Goal: Information Seeking & Learning: Learn about a topic

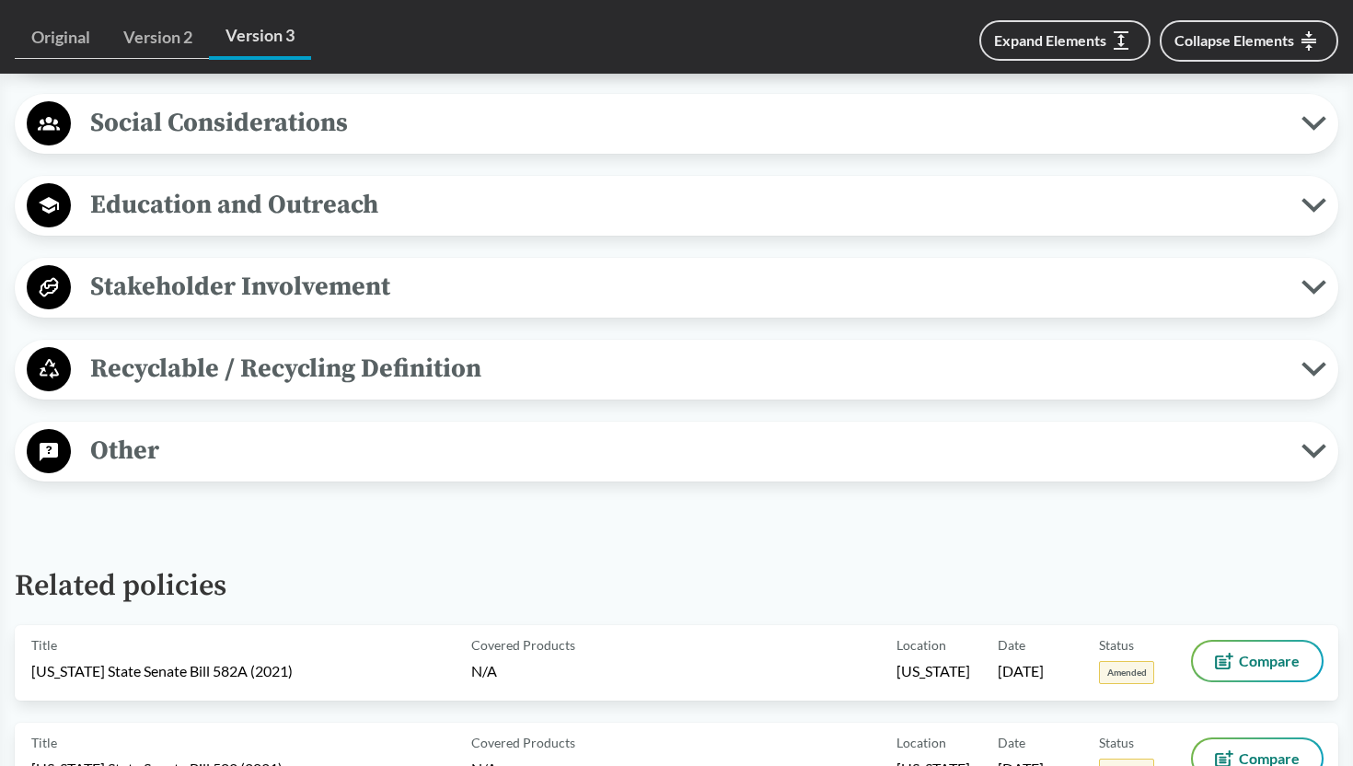
scroll to position [1893, 0]
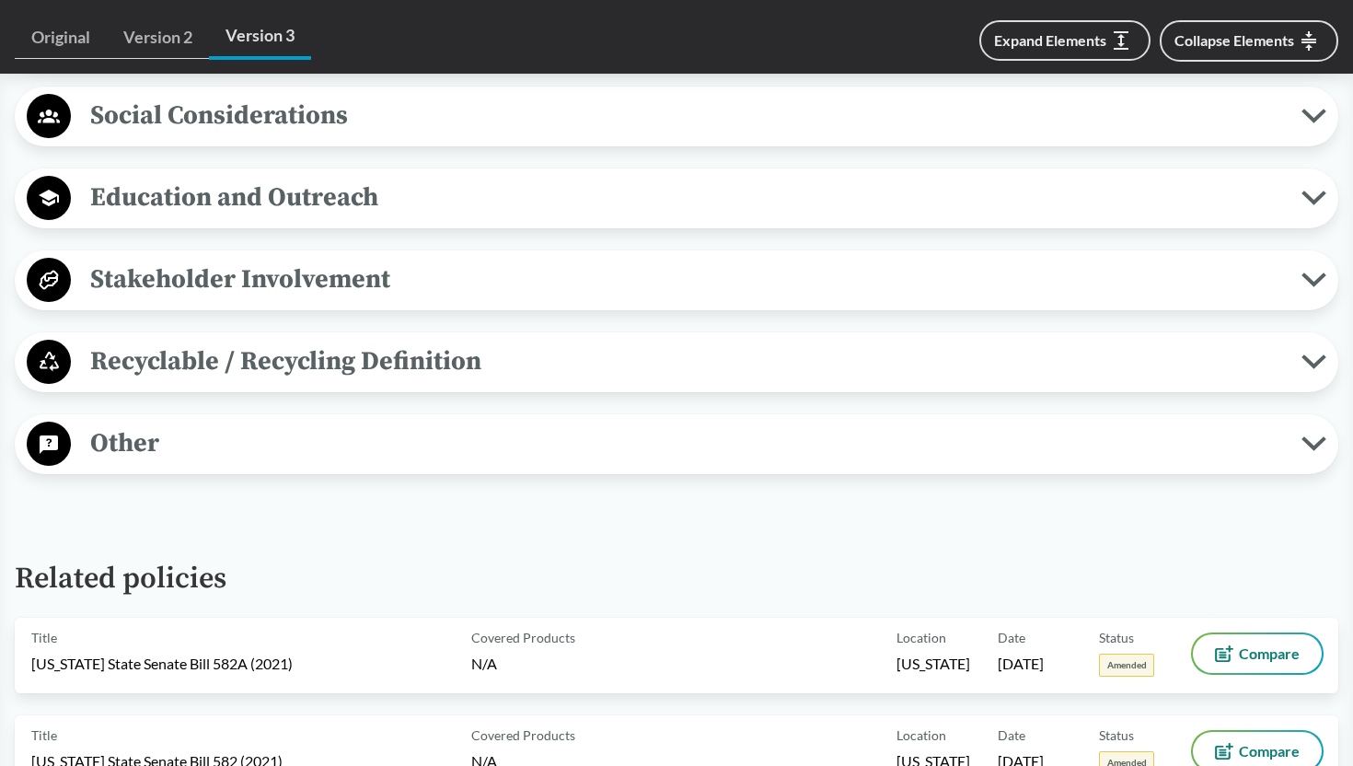
click at [555, 461] on span "Other" at bounding box center [686, 443] width 1231 height 41
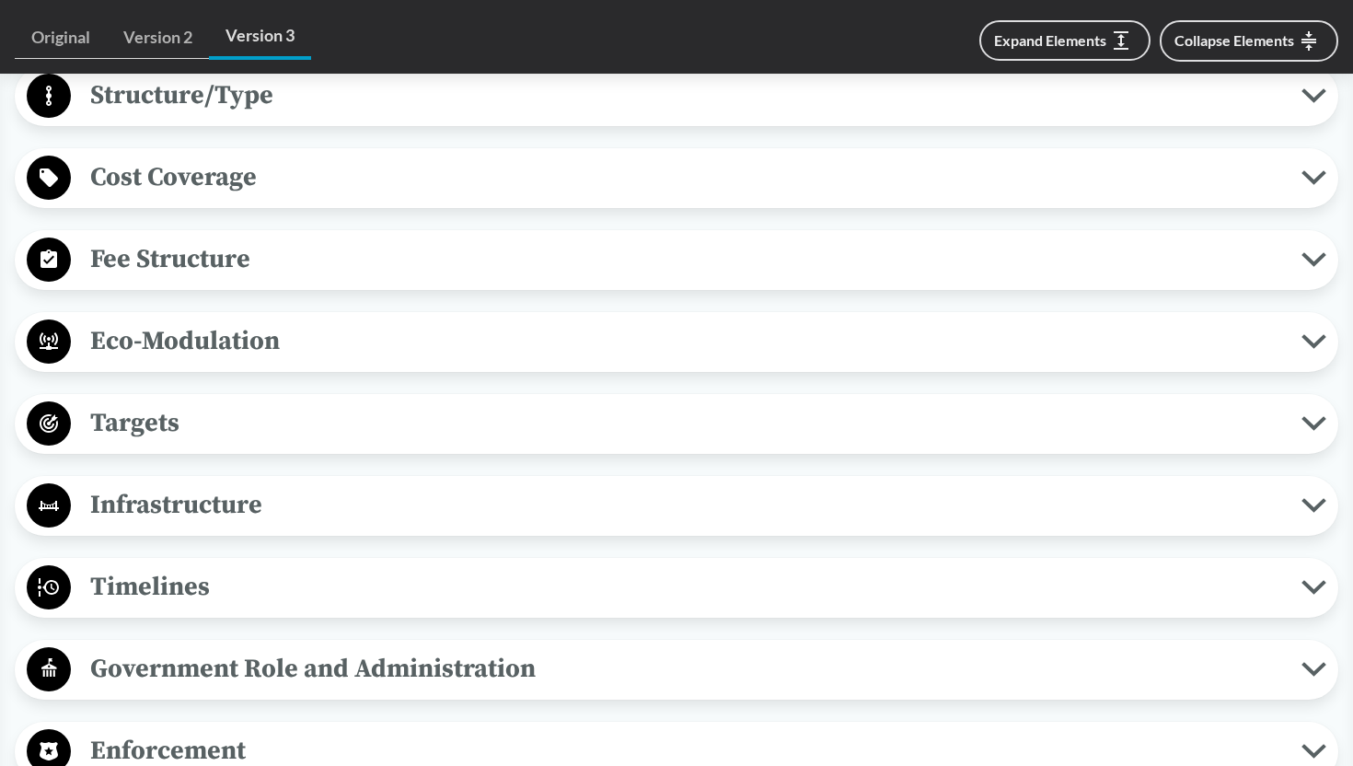
scroll to position [862, 0]
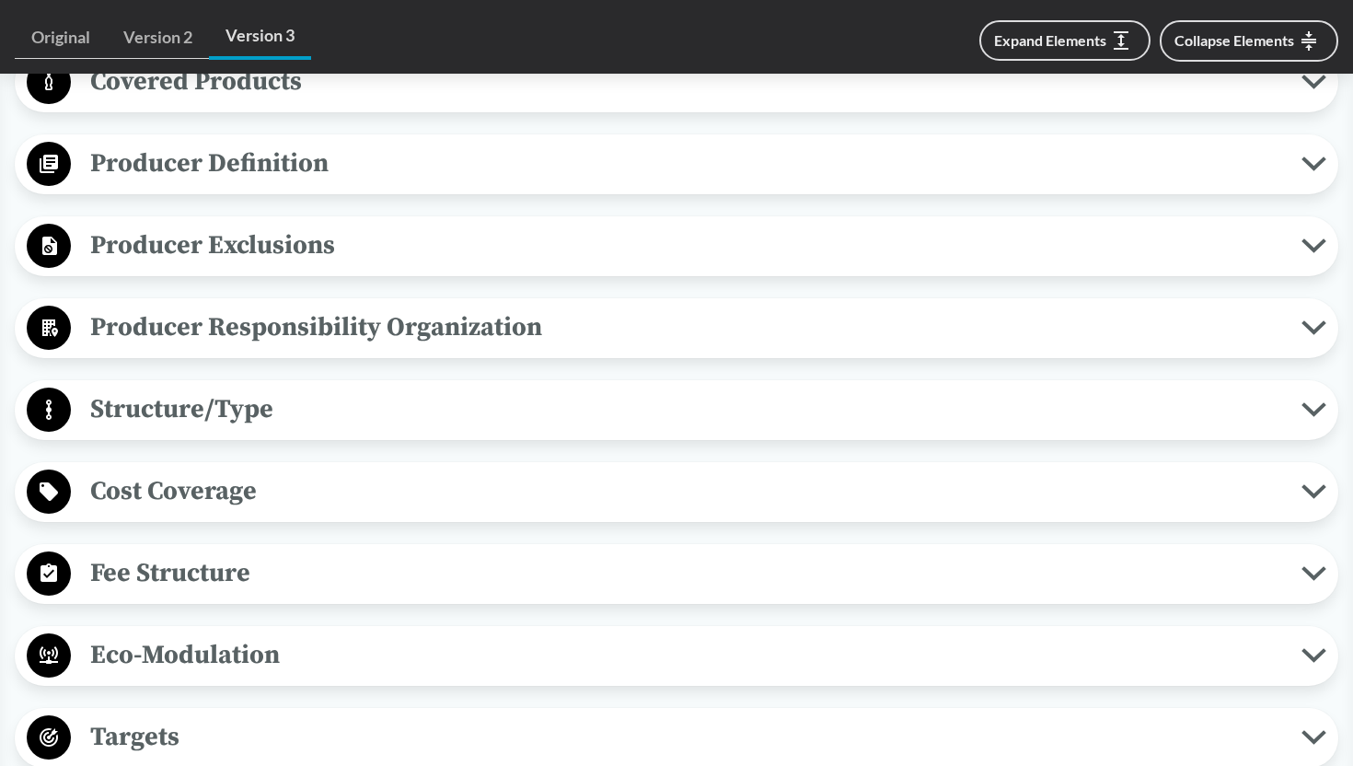
click at [494, 411] on span "Structure/Type" at bounding box center [686, 409] width 1231 height 41
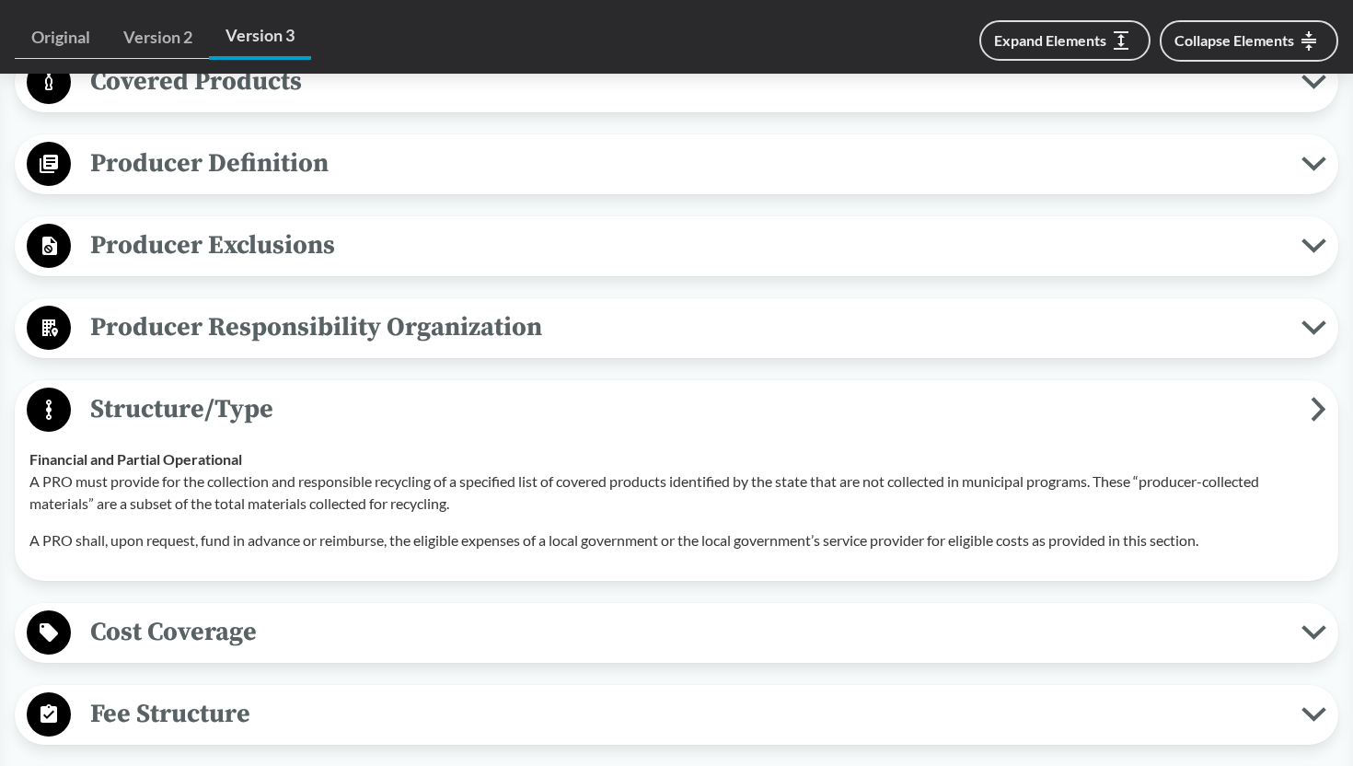
click at [494, 411] on span "Structure/Type" at bounding box center [691, 409] width 1240 height 41
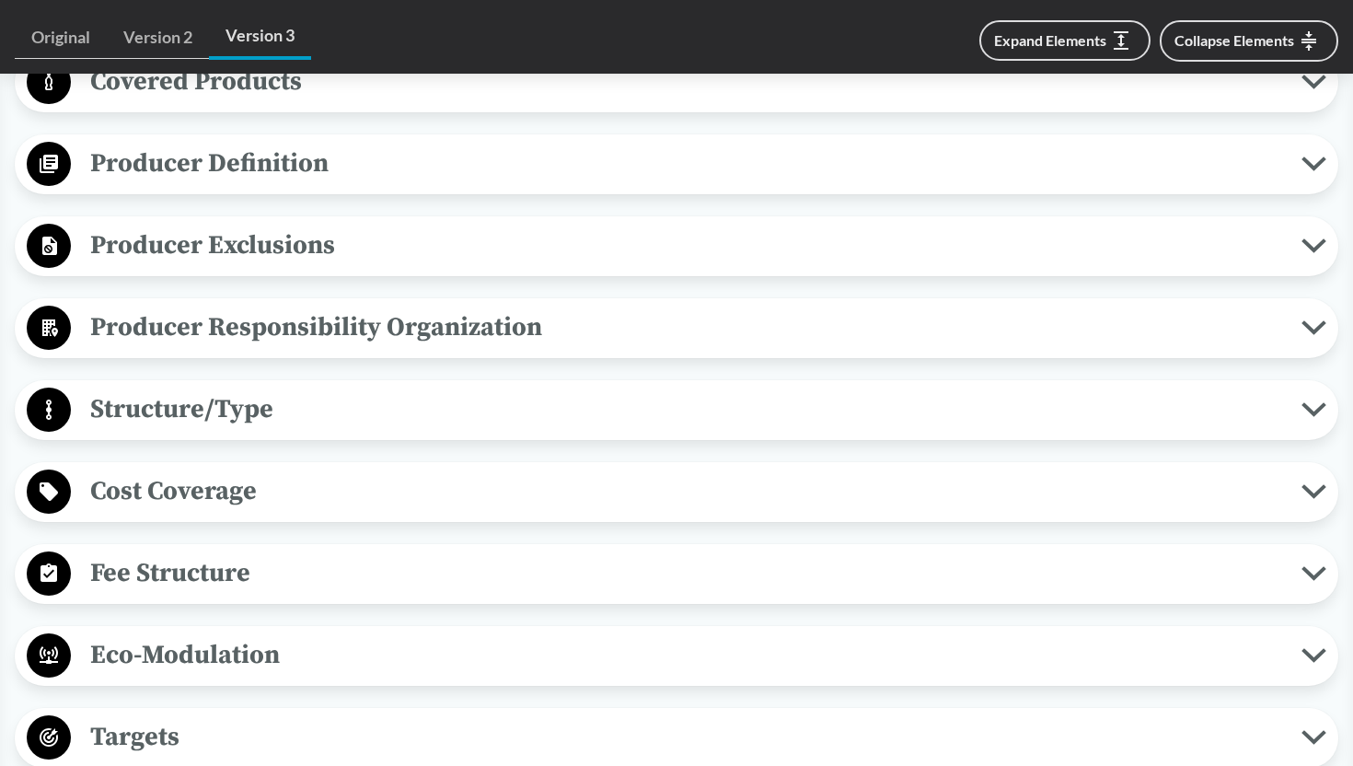
click at [402, 565] on span "Fee Structure" at bounding box center [686, 572] width 1231 height 41
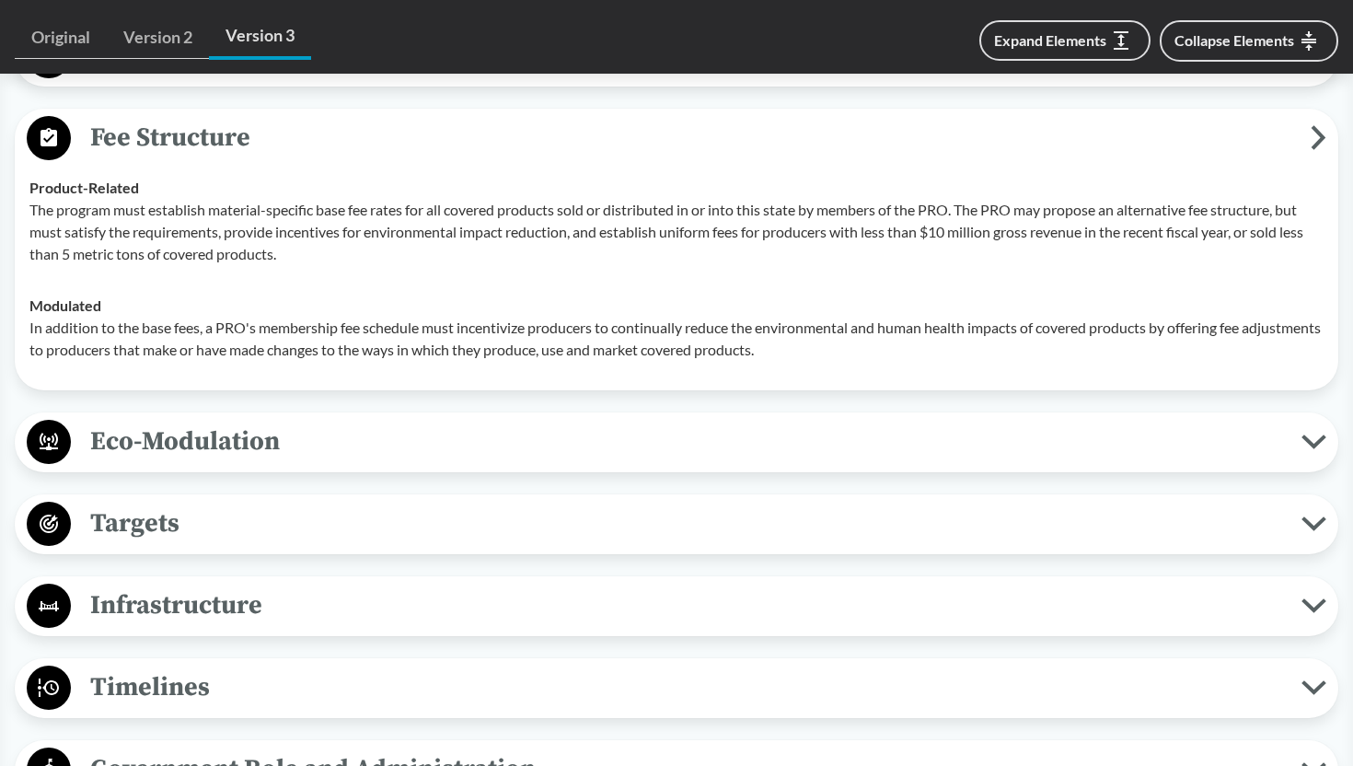
scroll to position [1315, 0]
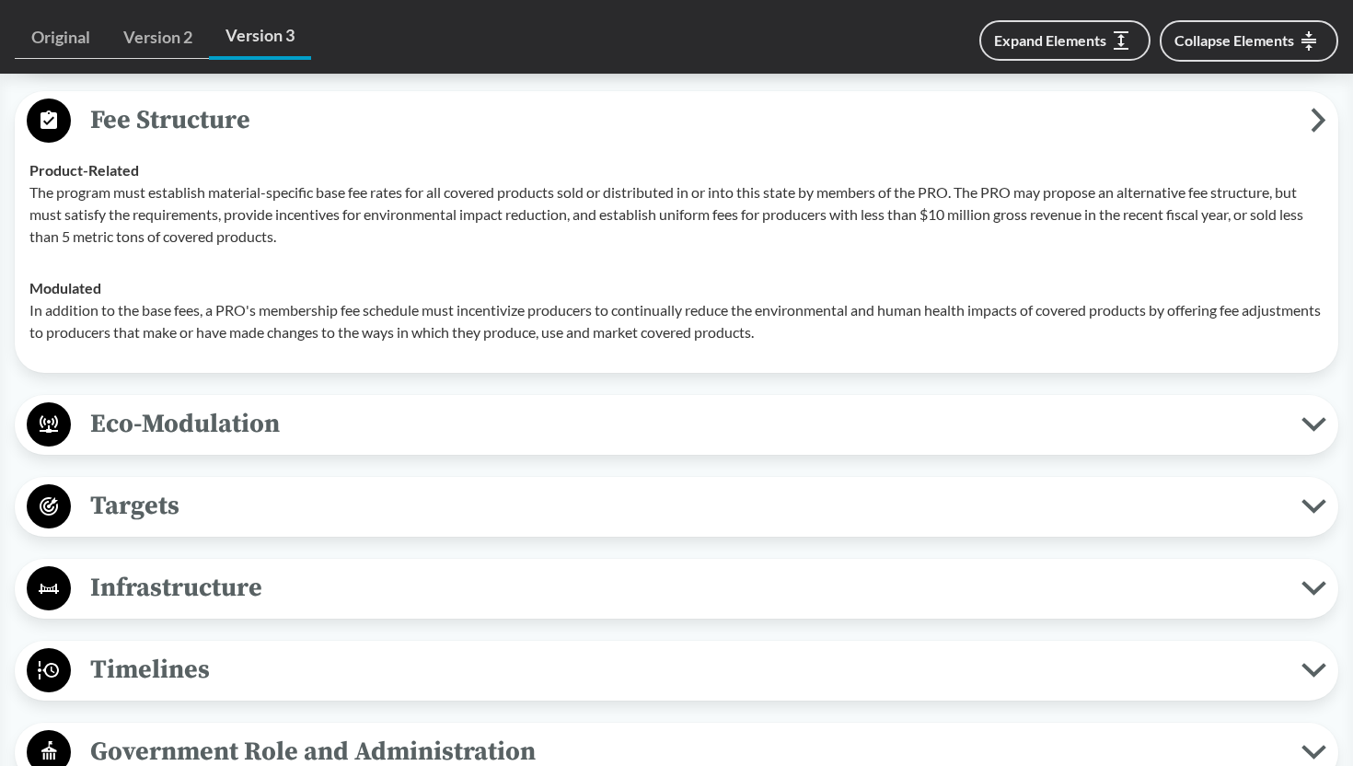
click at [373, 407] on span "Eco-Modulation" at bounding box center [686, 423] width 1231 height 41
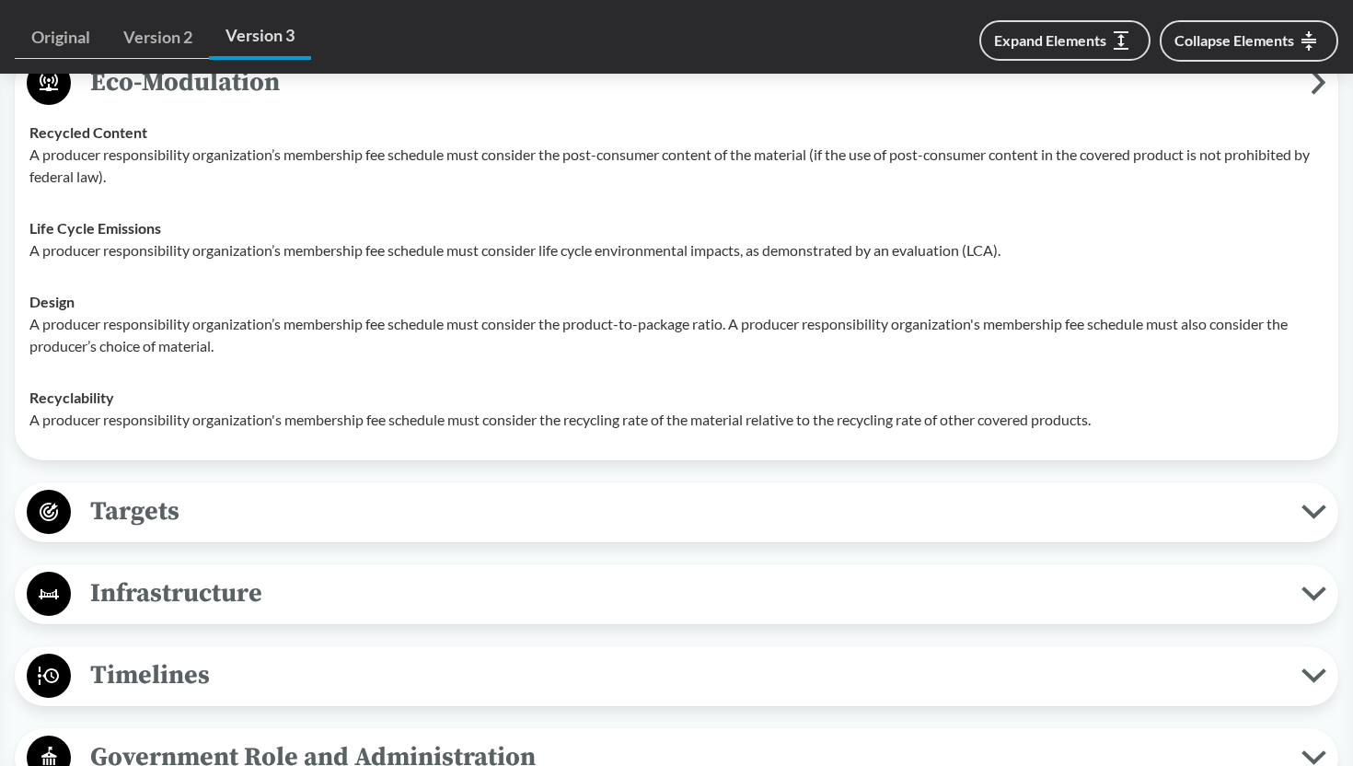
scroll to position [1669, 0]
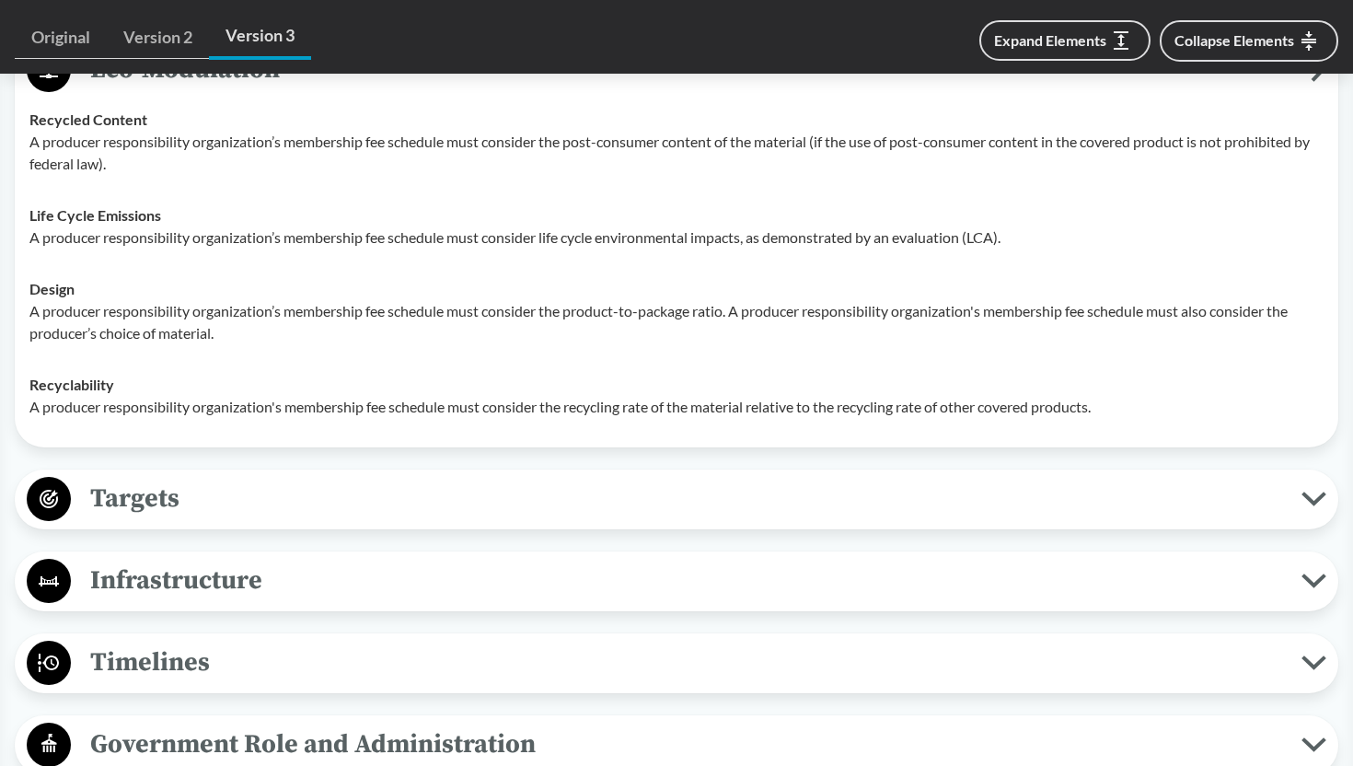
click at [488, 470] on div "Targets Material Specific Targets The bill sets the following statewide recycli…" at bounding box center [677, 500] width 1324 height 60
click at [487, 481] on span "Targets" at bounding box center [686, 498] width 1231 height 41
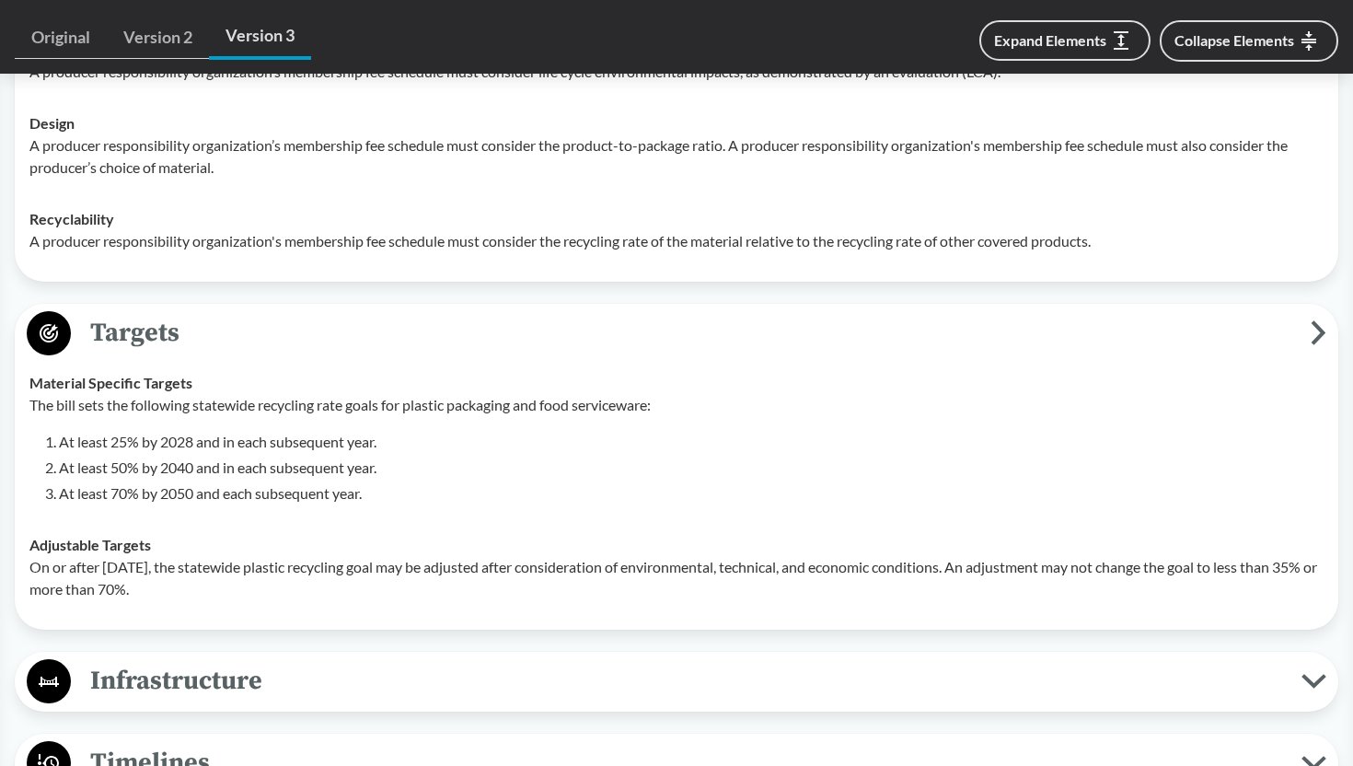
scroll to position [2022, 0]
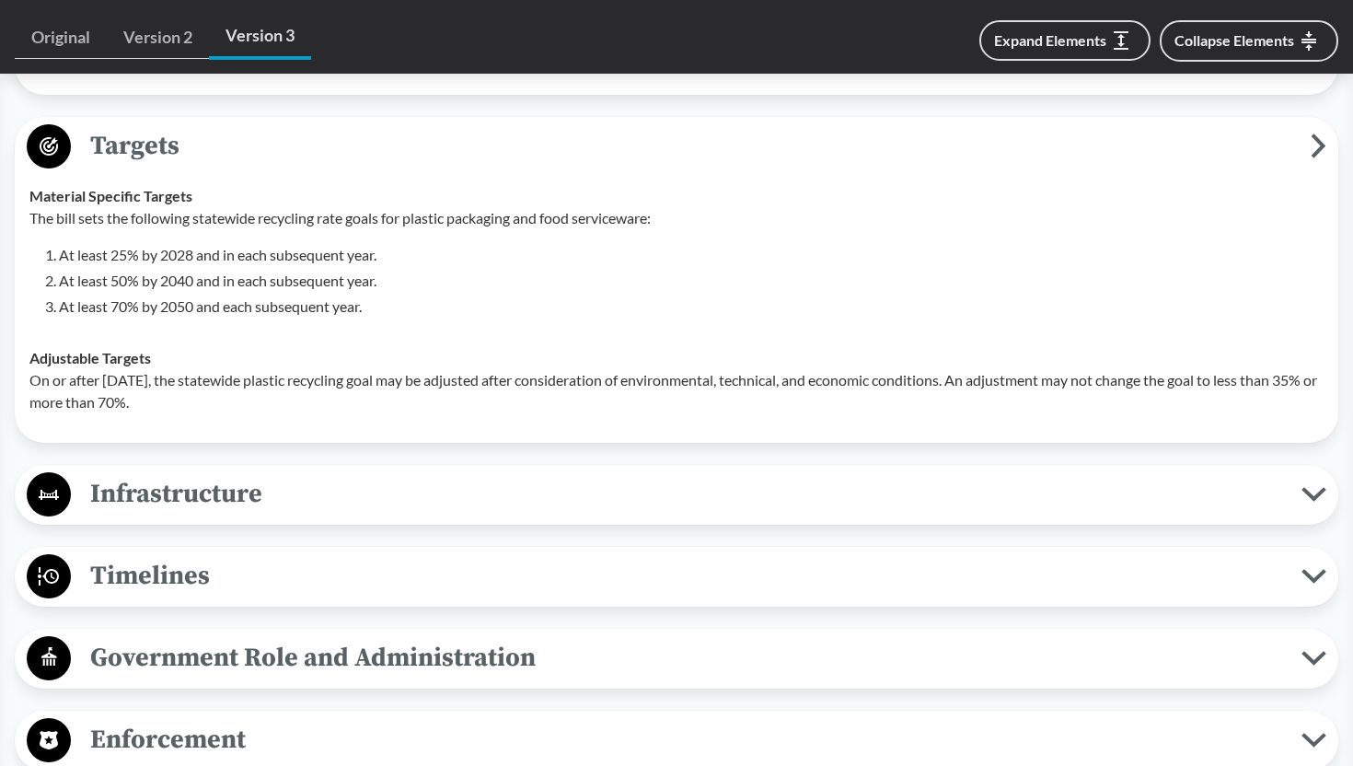
click at [487, 481] on span "Infrastructure" at bounding box center [686, 493] width 1231 height 41
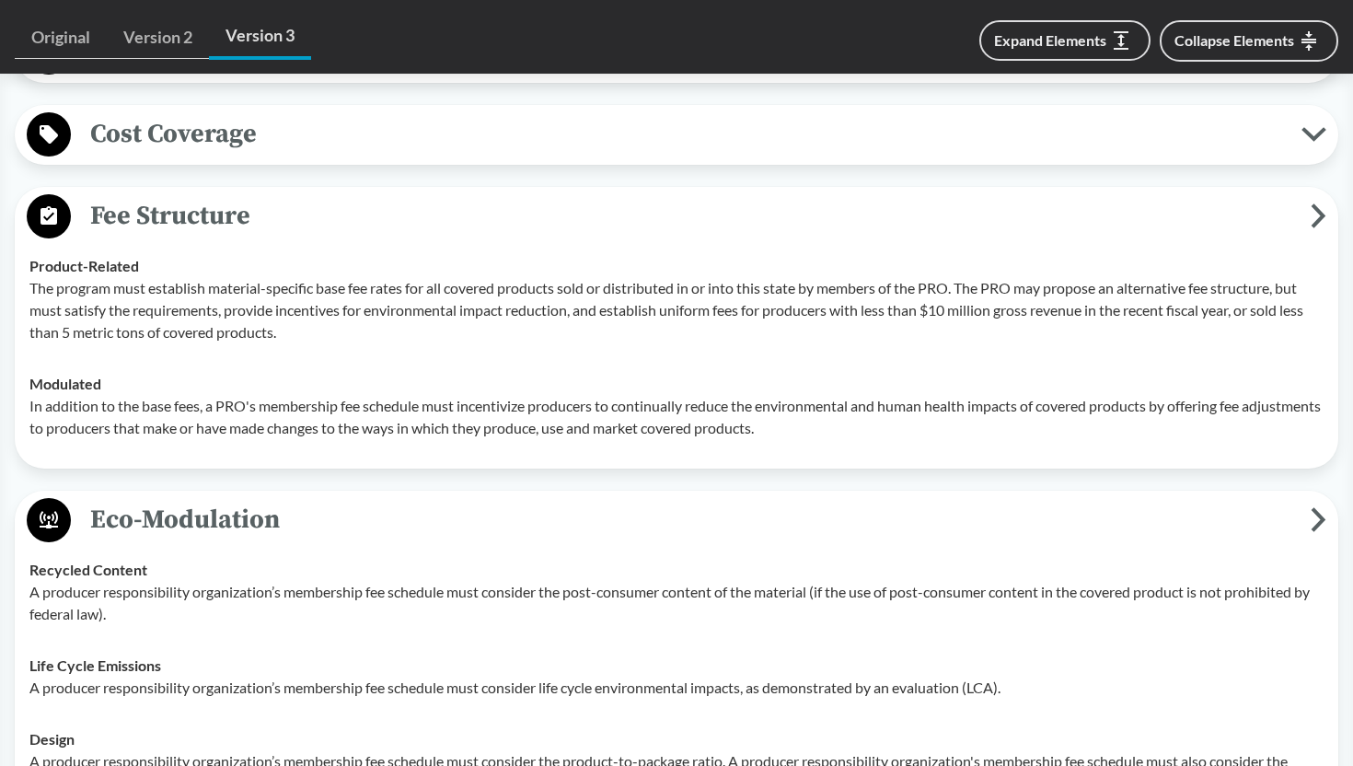
scroll to position [853, 0]
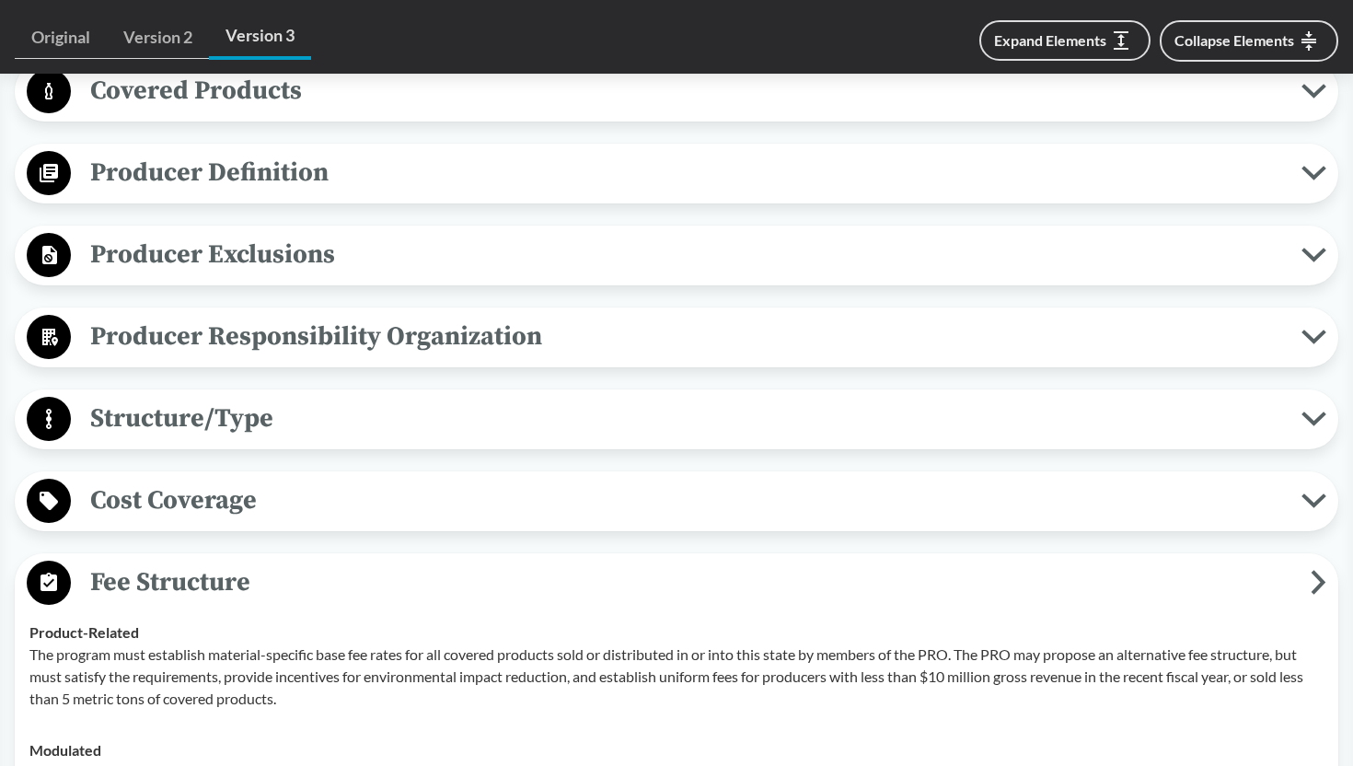
click at [487, 481] on span "Cost Coverage" at bounding box center [686, 500] width 1231 height 41
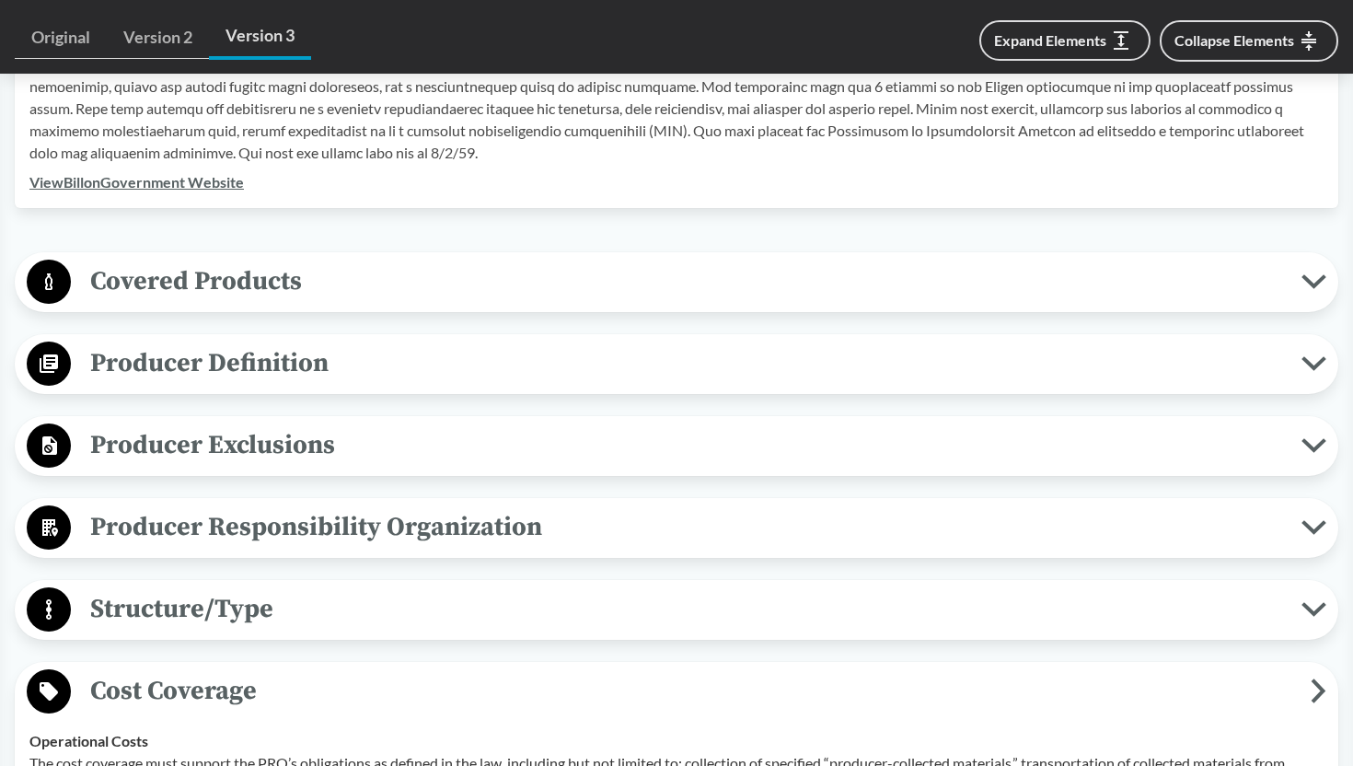
scroll to position [468, 0]
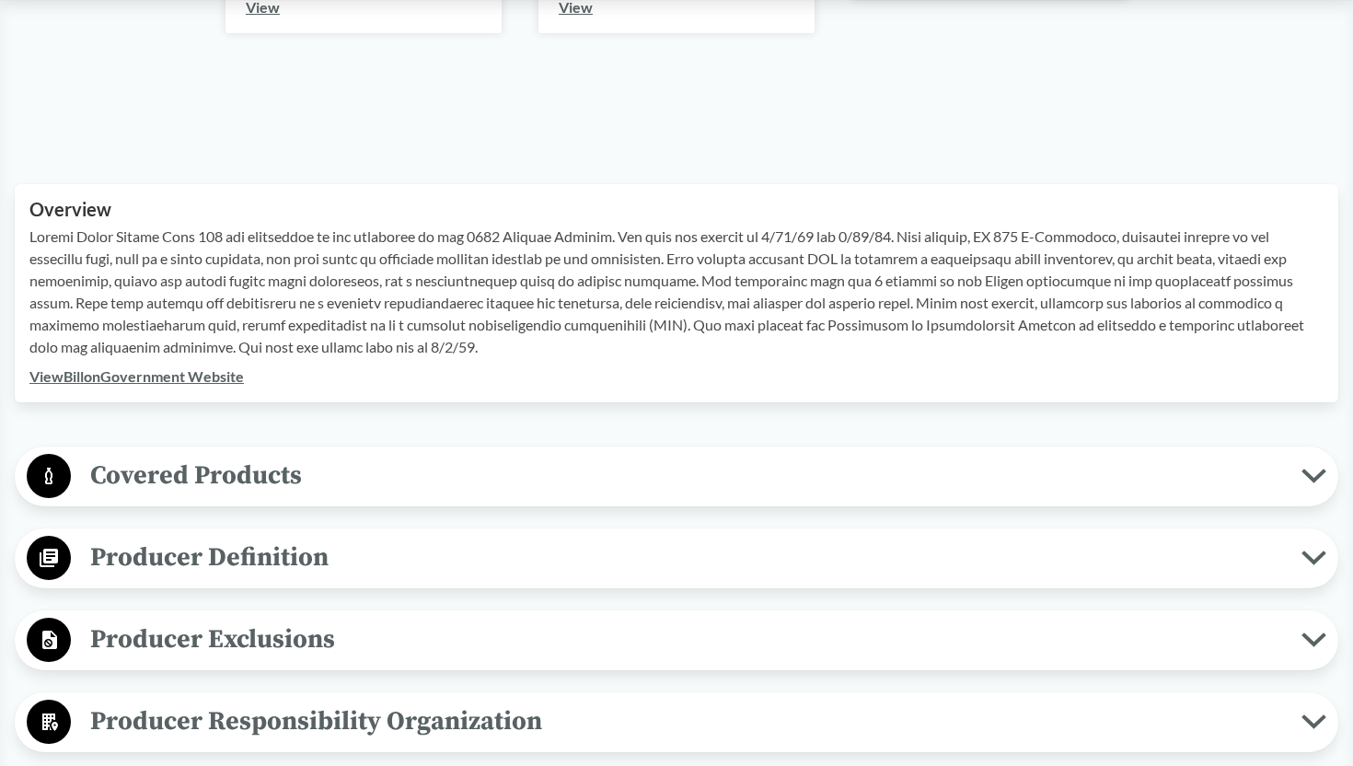
click at [487, 481] on span "Covered Products" at bounding box center [686, 475] width 1231 height 41
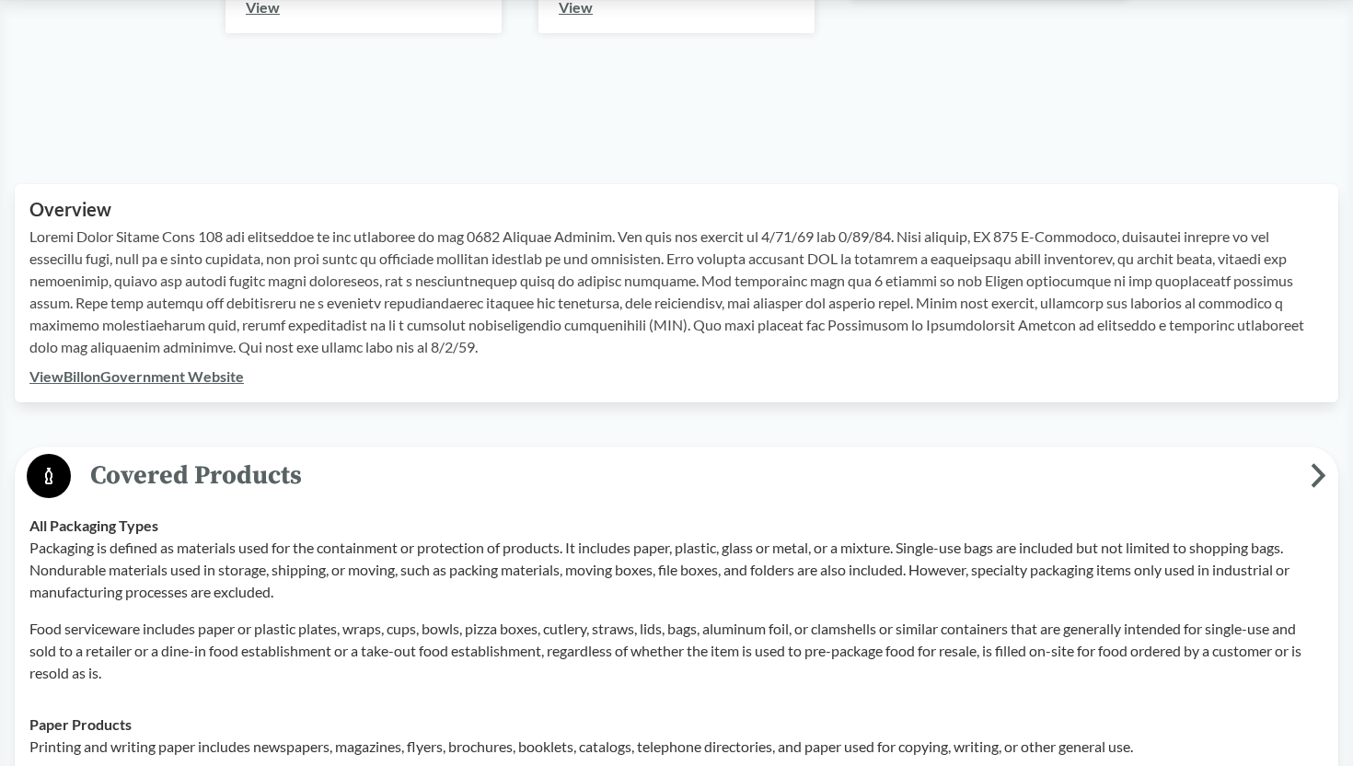
click at [487, 481] on span "Covered Products" at bounding box center [691, 475] width 1240 height 41
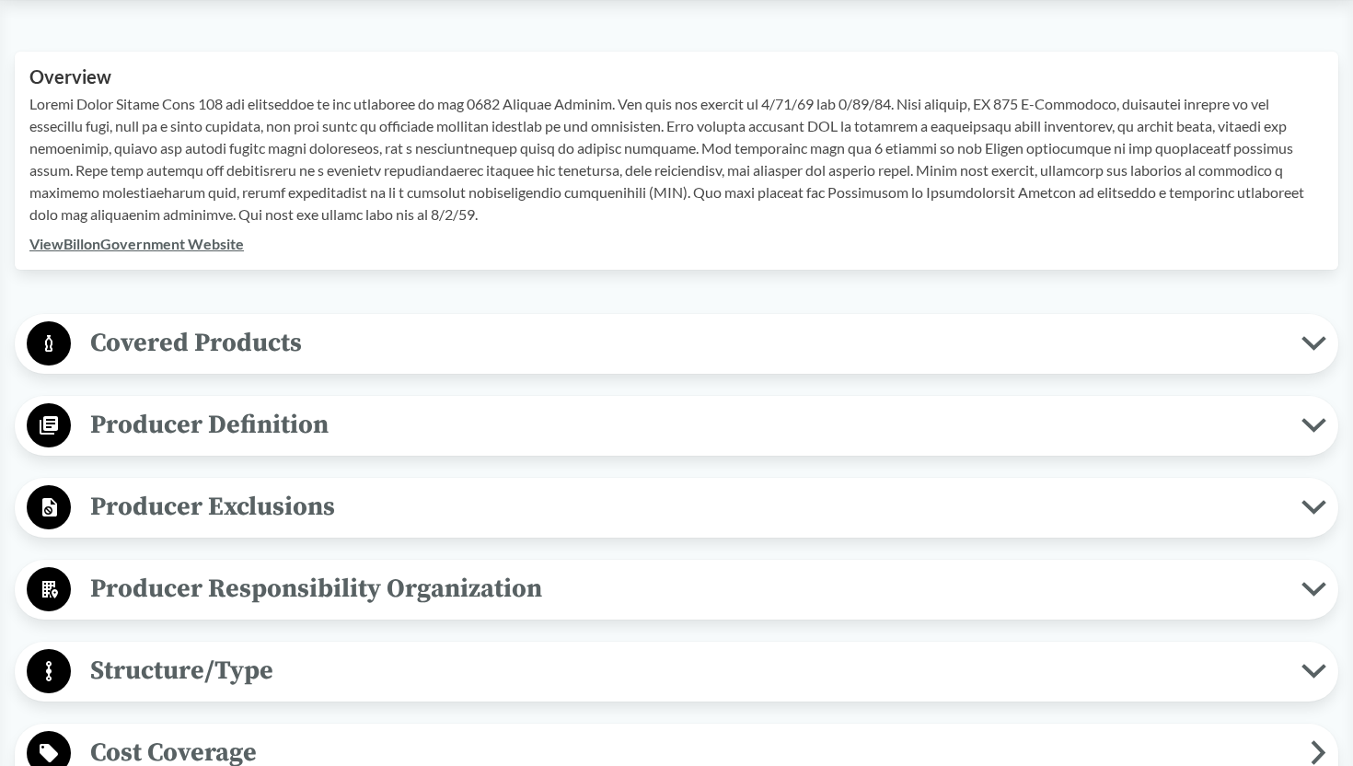
scroll to position [606, 0]
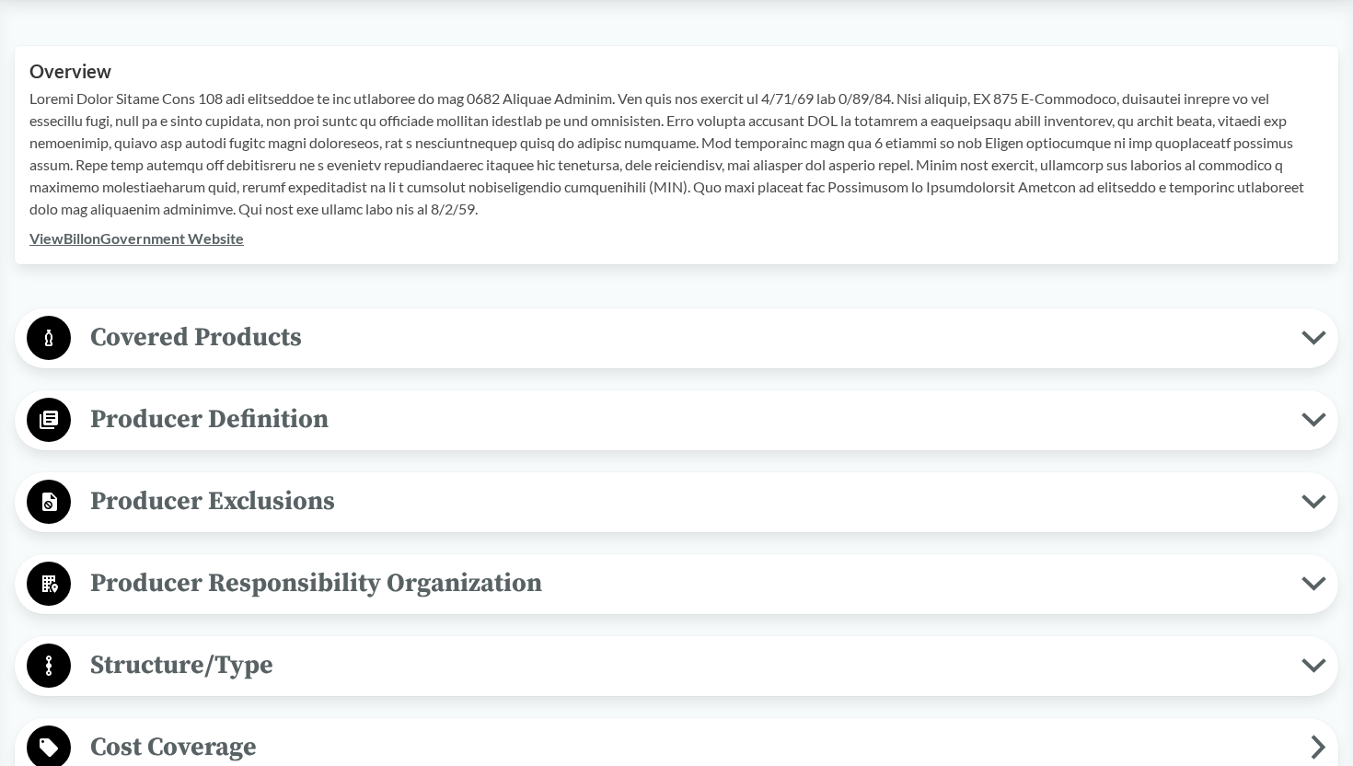
click at [226, 236] on link "View Bill on Government Website" at bounding box center [136, 237] width 215 height 17
